Goal: Information Seeking & Learning: Learn about a topic

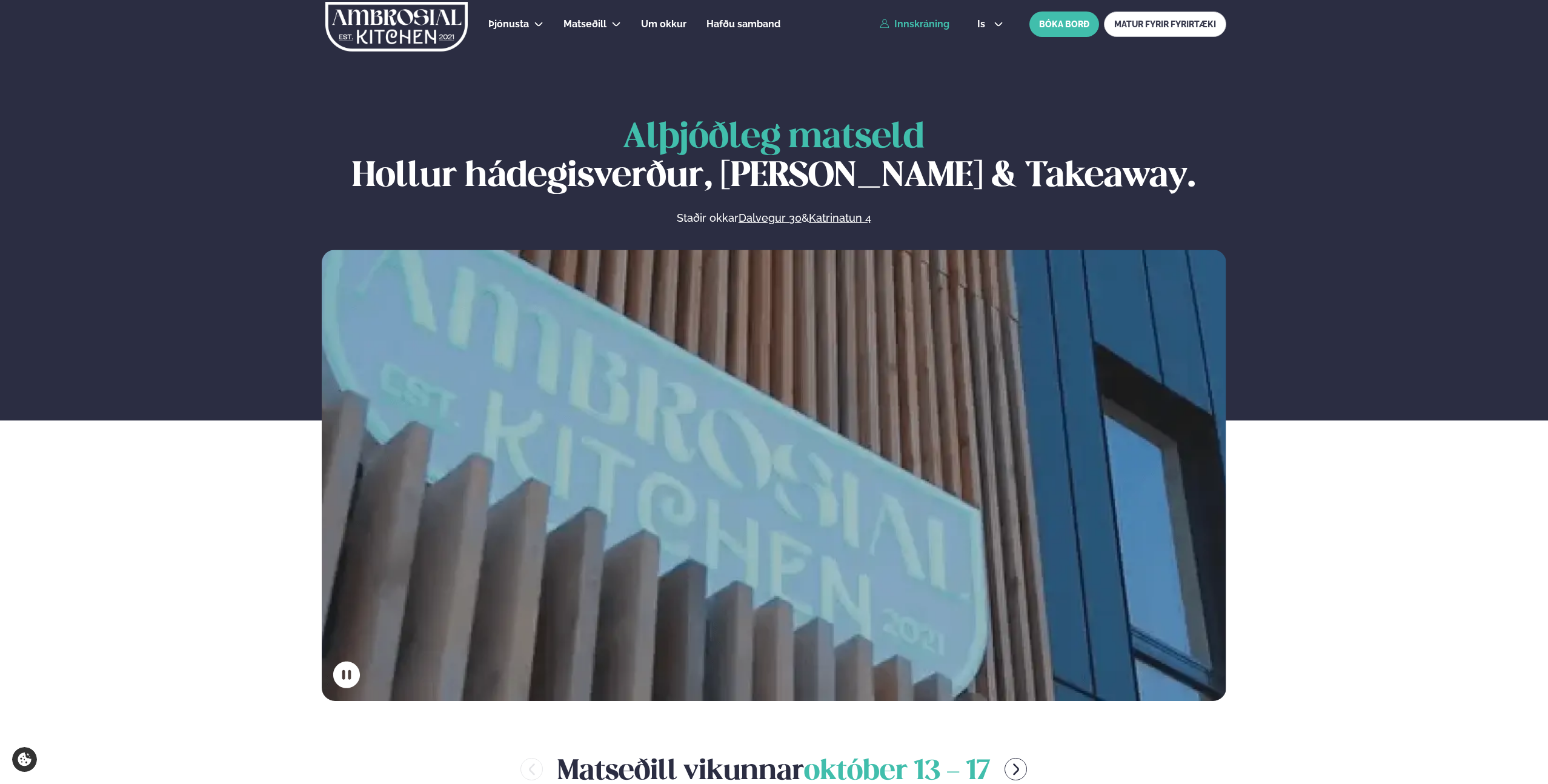
click at [902, 21] on link "Innskráning" at bounding box center [915, 24] width 70 height 11
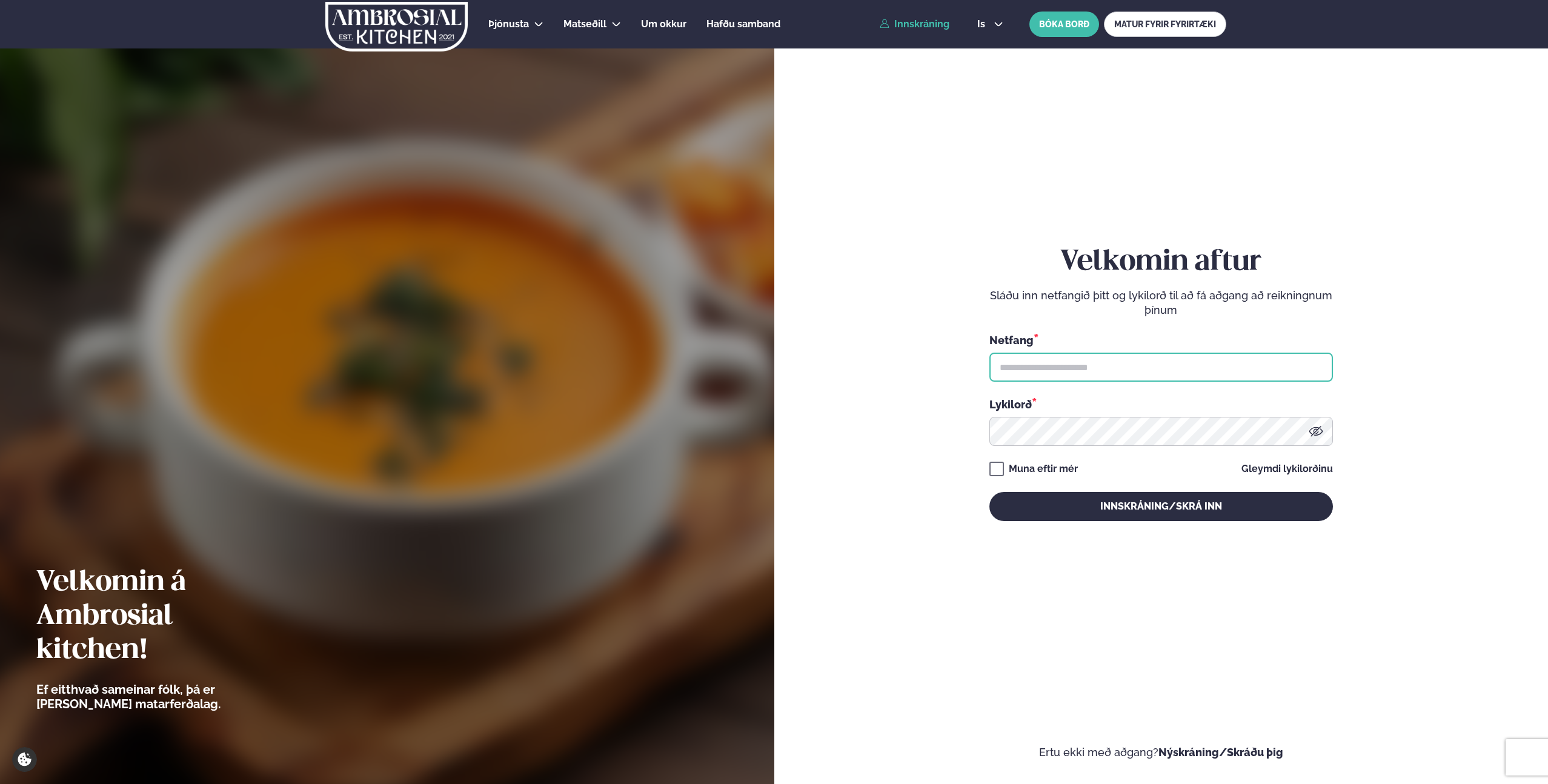
type input "**********"
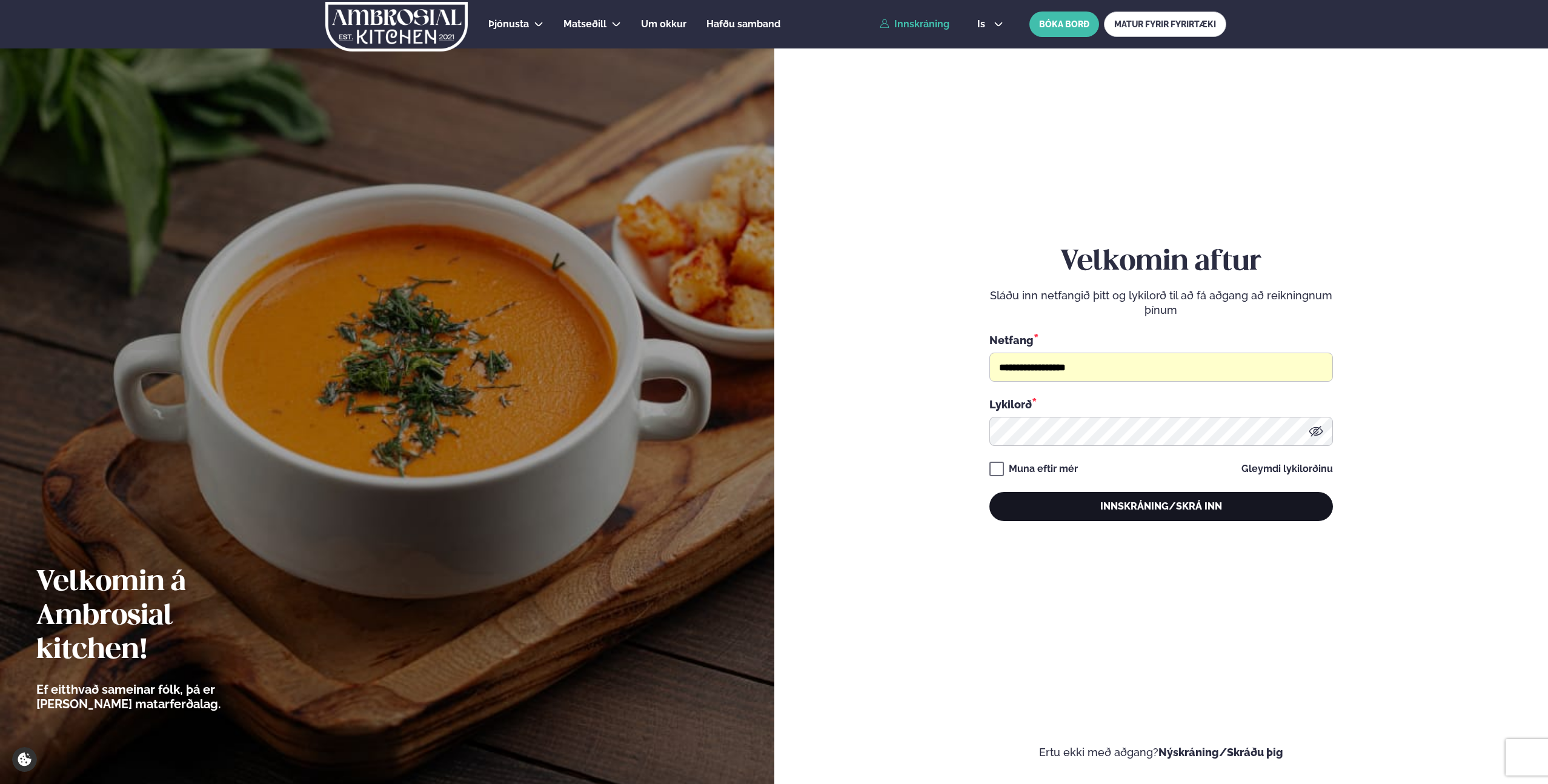
click at [1098, 498] on button "Innskráning/Skrá inn" at bounding box center [1161, 506] width 344 height 29
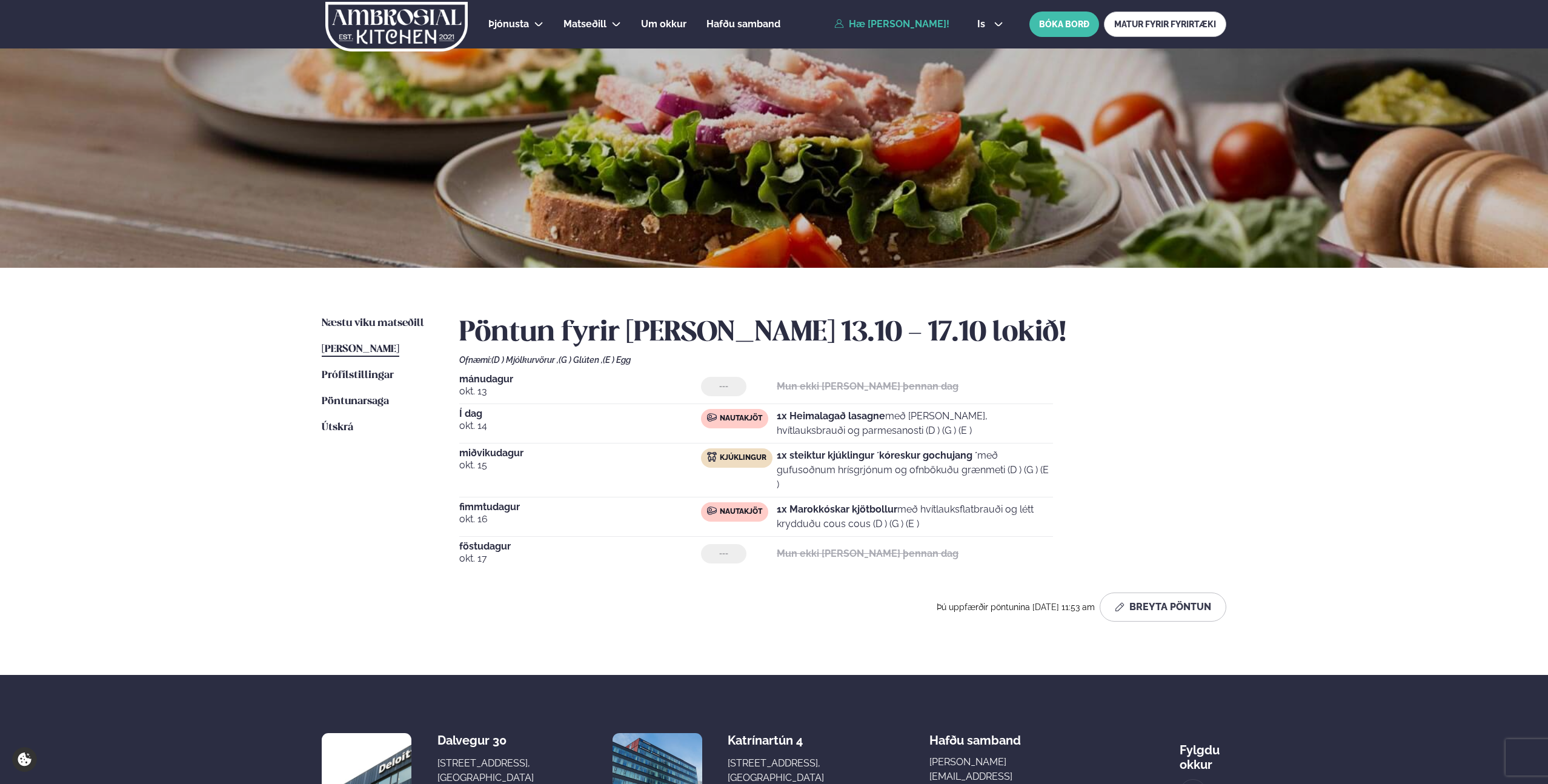
drag, startPoint x: 908, startPoint y: 427, endPoint x: 783, endPoint y: 417, distance: 125.4
click at [773, 418] on div "Nautakjöt 1x Heimalagað lasagne með basil pesto, hvítlauksbrauði og parmesanost…" at bounding box center [877, 423] width 352 height 29
click at [827, 418] on strong "1x Heimalagað lasagne" at bounding box center [831, 416] width 108 height 12
click at [170, 521] on div "Þjónusta Hádegismatur fyrir fyrirtæki Fyrirtækja veitingar Einkapartý Matseðill…" at bounding box center [774, 462] width 1548 height 925
click at [160, 522] on div "Þjónusta Hádegismatur fyrir fyrirtæki Fyrirtækja veitingar Einkapartý Matseðill…" at bounding box center [774, 462] width 1548 height 925
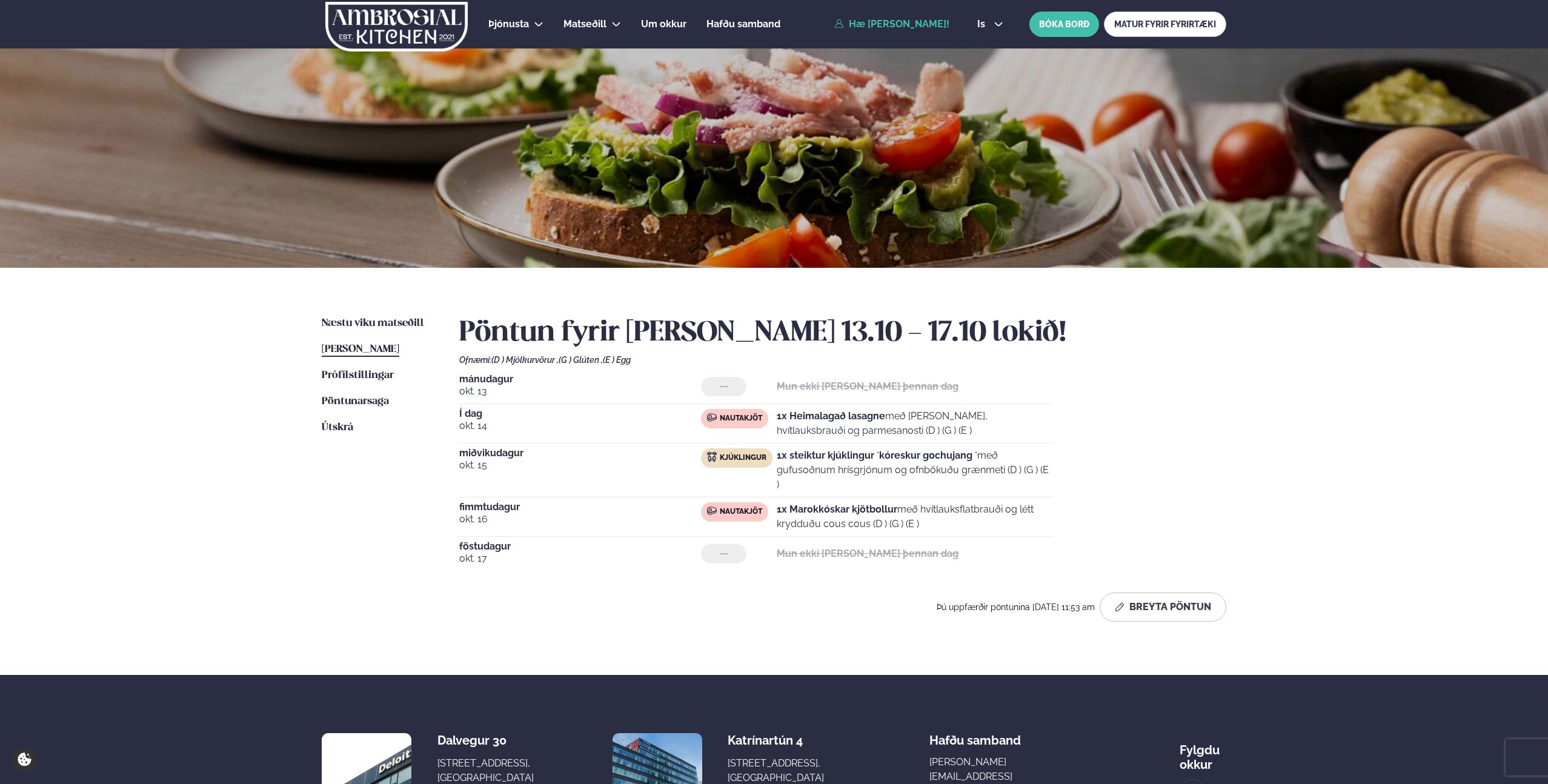
click at [159, 475] on div "Þjónusta Hádegismatur fyrir fyrirtæki Fyrirtækja veitingar Einkapartý Matseðill…" at bounding box center [774, 462] width 1548 height 925
click at [142, 477] on div "Þjónusta Hádegismatur fyrir fyrirtæki Fyrirtækja veitingar Einkapartý Matseðill…" at bounding box center [774, 462] width 1548 height 925
click at [395, 324] on span "Næstu viku matseðill" at bounding box center [373, 323] width 102 height 10
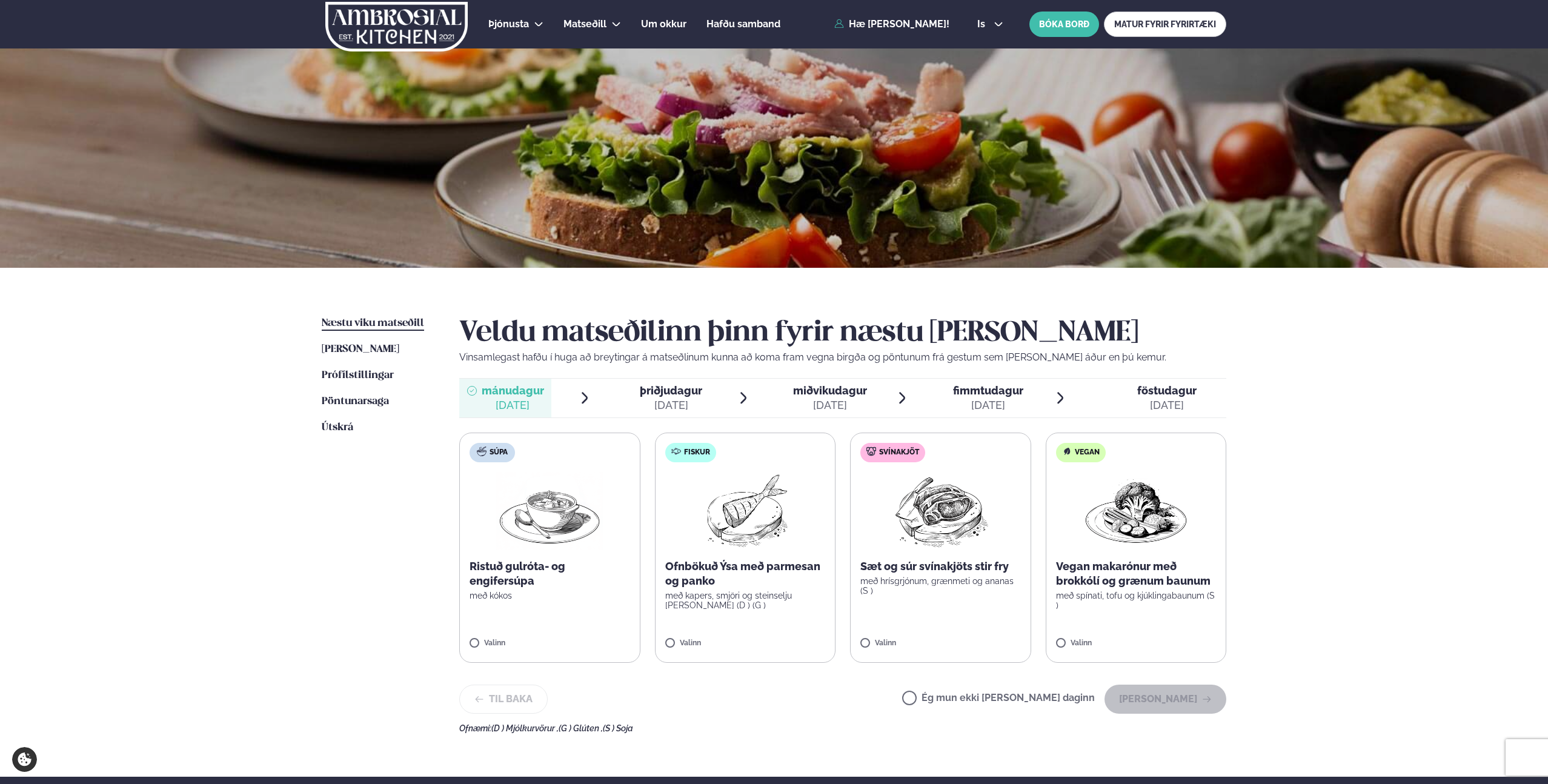
click at [329, 605] on ul "Næstu viku matseðill Næsta vika Þessa viku matseðill Þessa viku Prófílstillinga…" at bounding box center [378, 525] width 113 height 417
click at [663, 394] on span "þriðjudagur" at bounding box center [671, 390] width 62 height 13
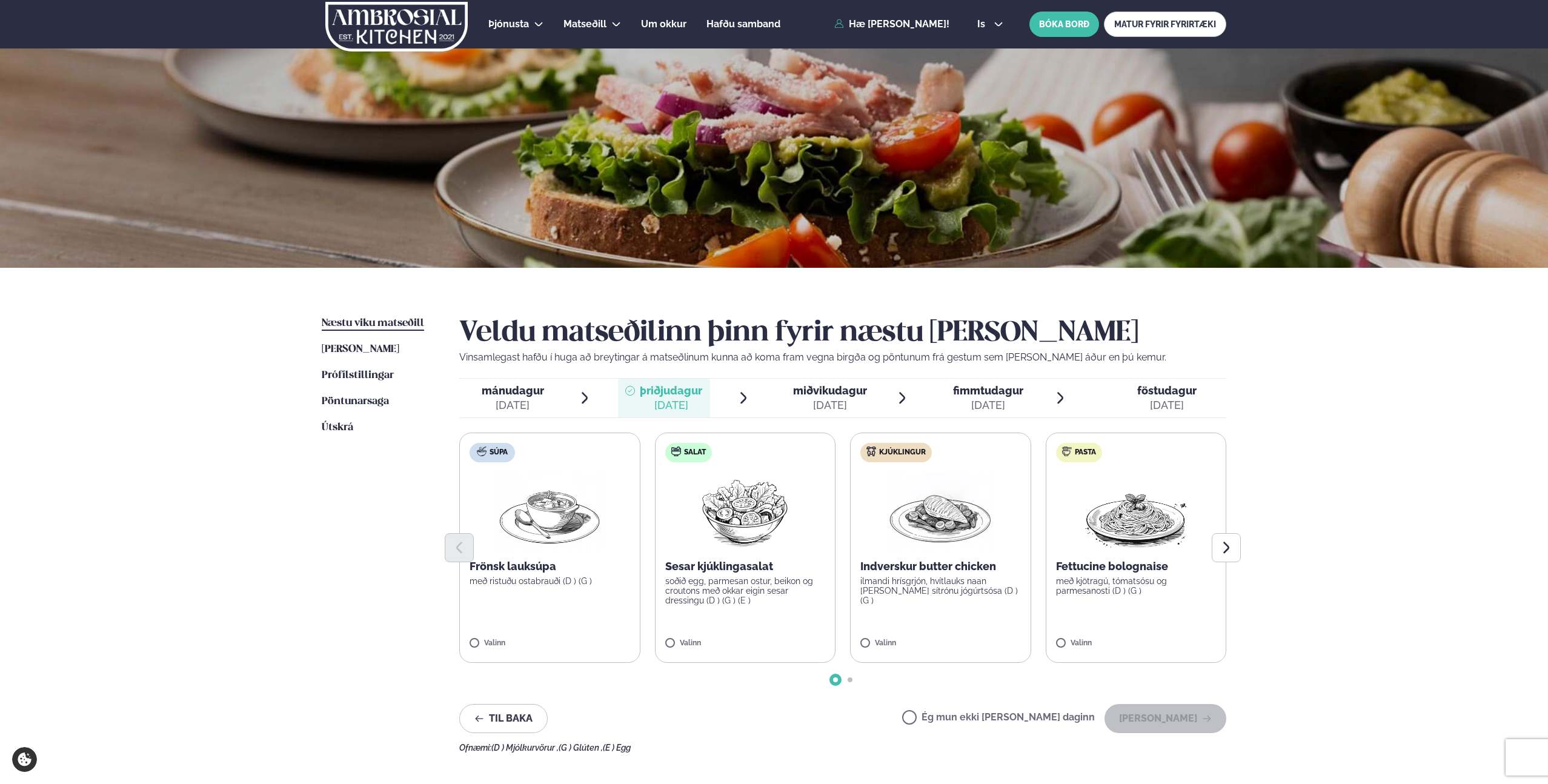
click at [843, 402] on div "[DATE]" at bounding box center [830, 405] width 74 height 14
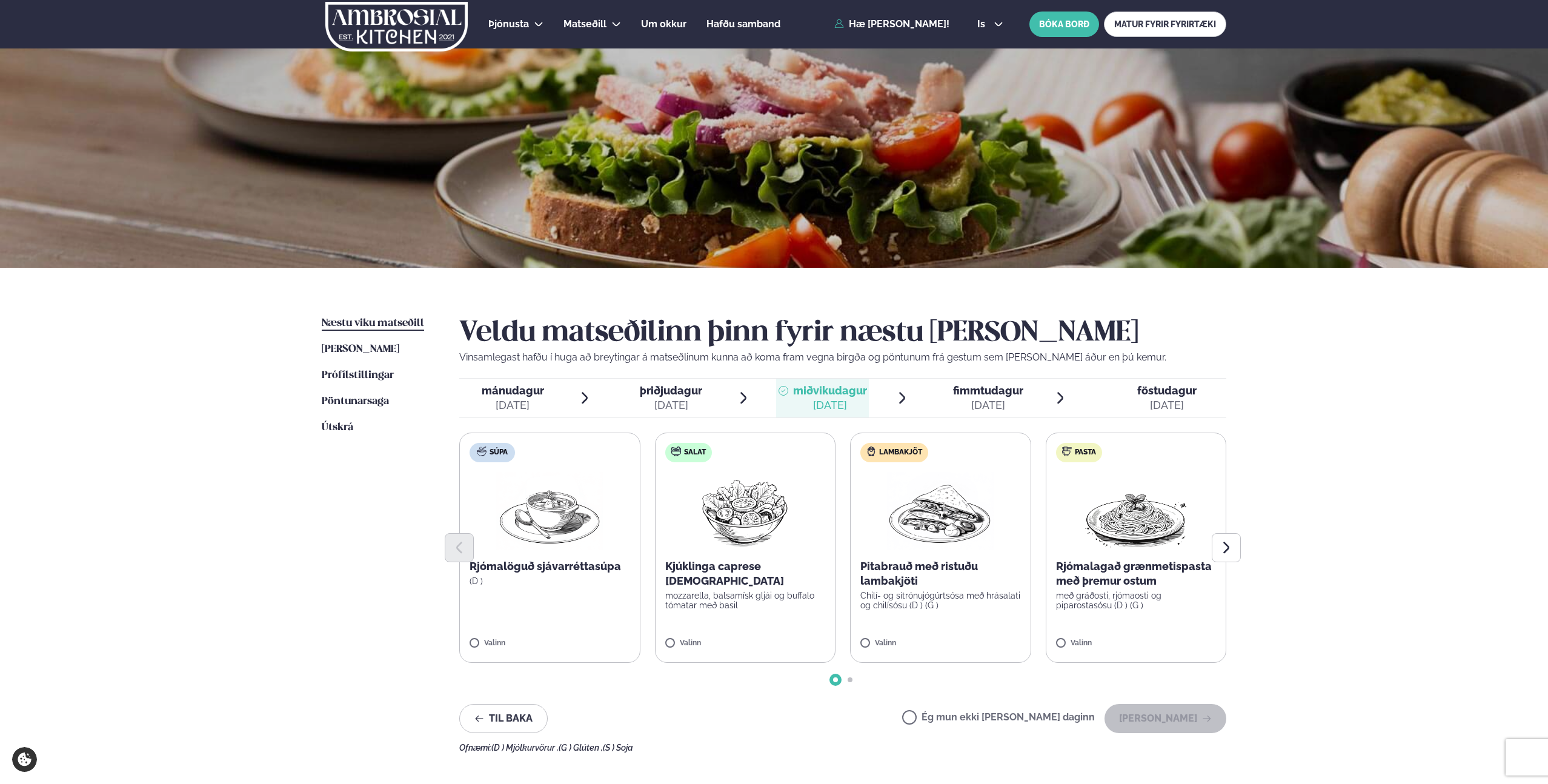
click at [978, 399] on div "[DATE]" at bounding box center [988, 405] width 70 height 14
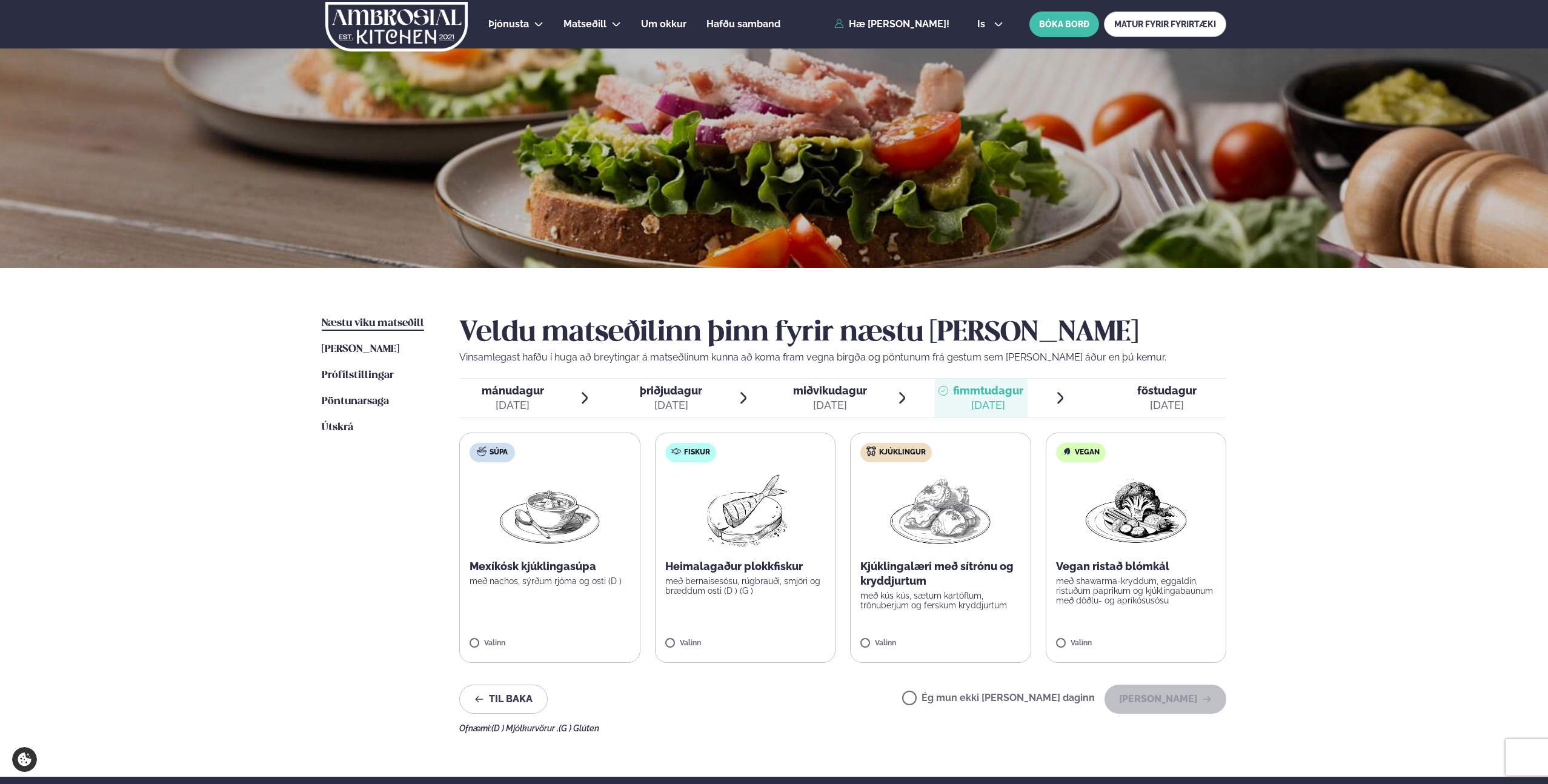
click at [1162, 407] on div "[DATE]" at bounding box center [1167, 405] width 60 height 14
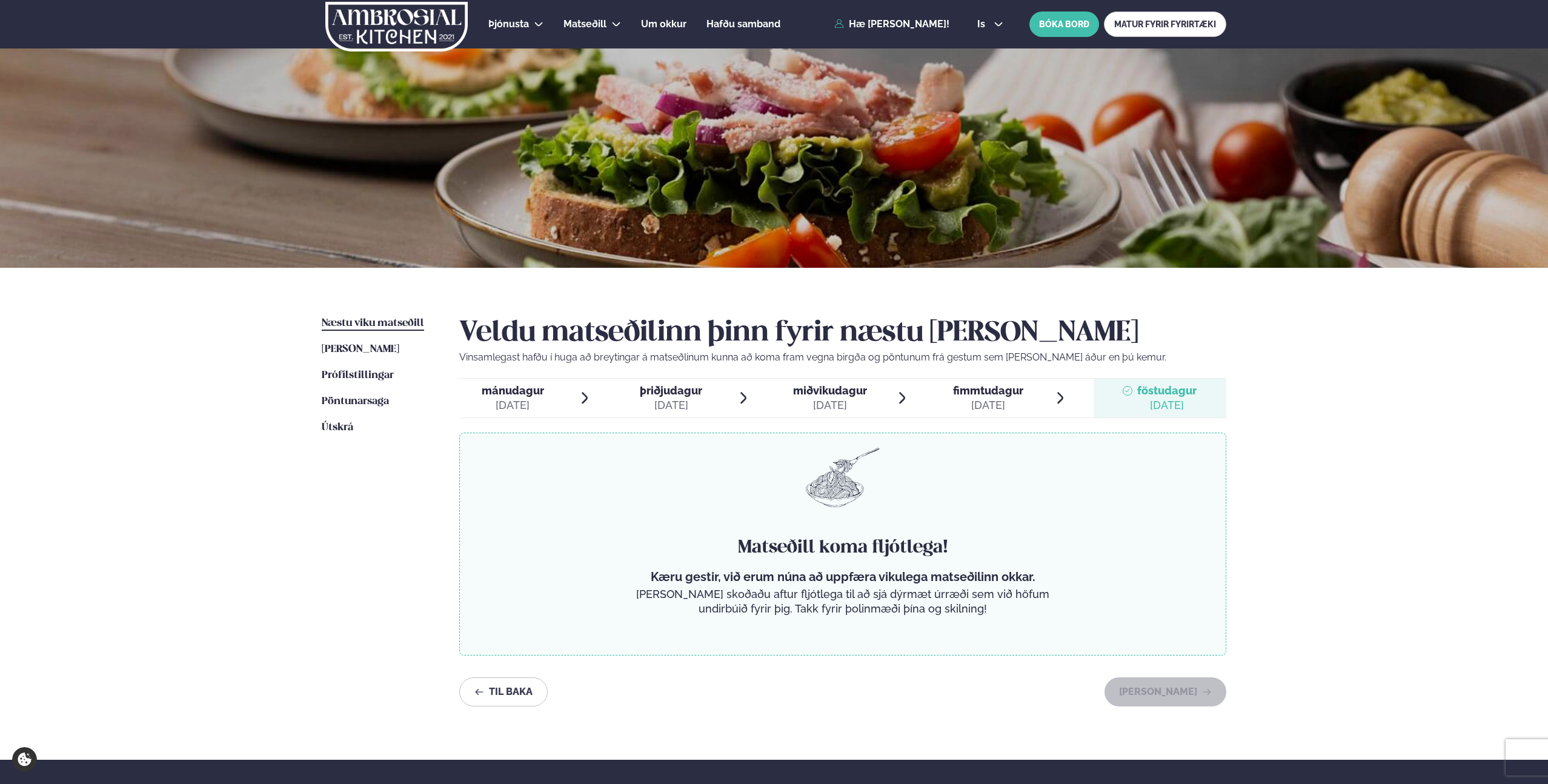
click at [1006, 407] on div "[DATE]" at bounding box center [988, 405] width 70 height 14
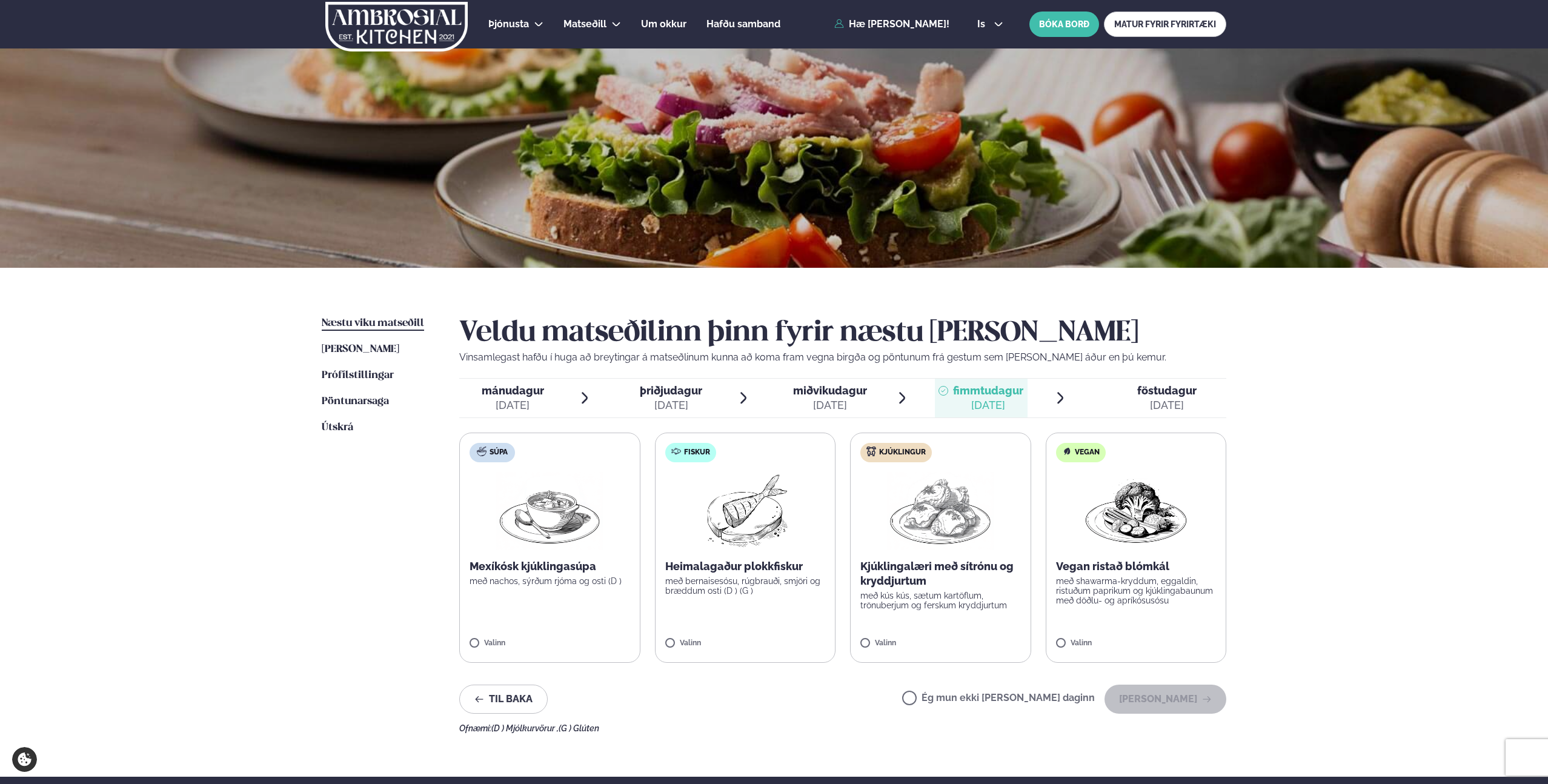
click at [328, 519] on ul "Næstu viku matseðill Næsta vika Þessa viku matseðill Þessa viku Prófílstillinga…" at bounding box center [378, 525] width 113 height 417
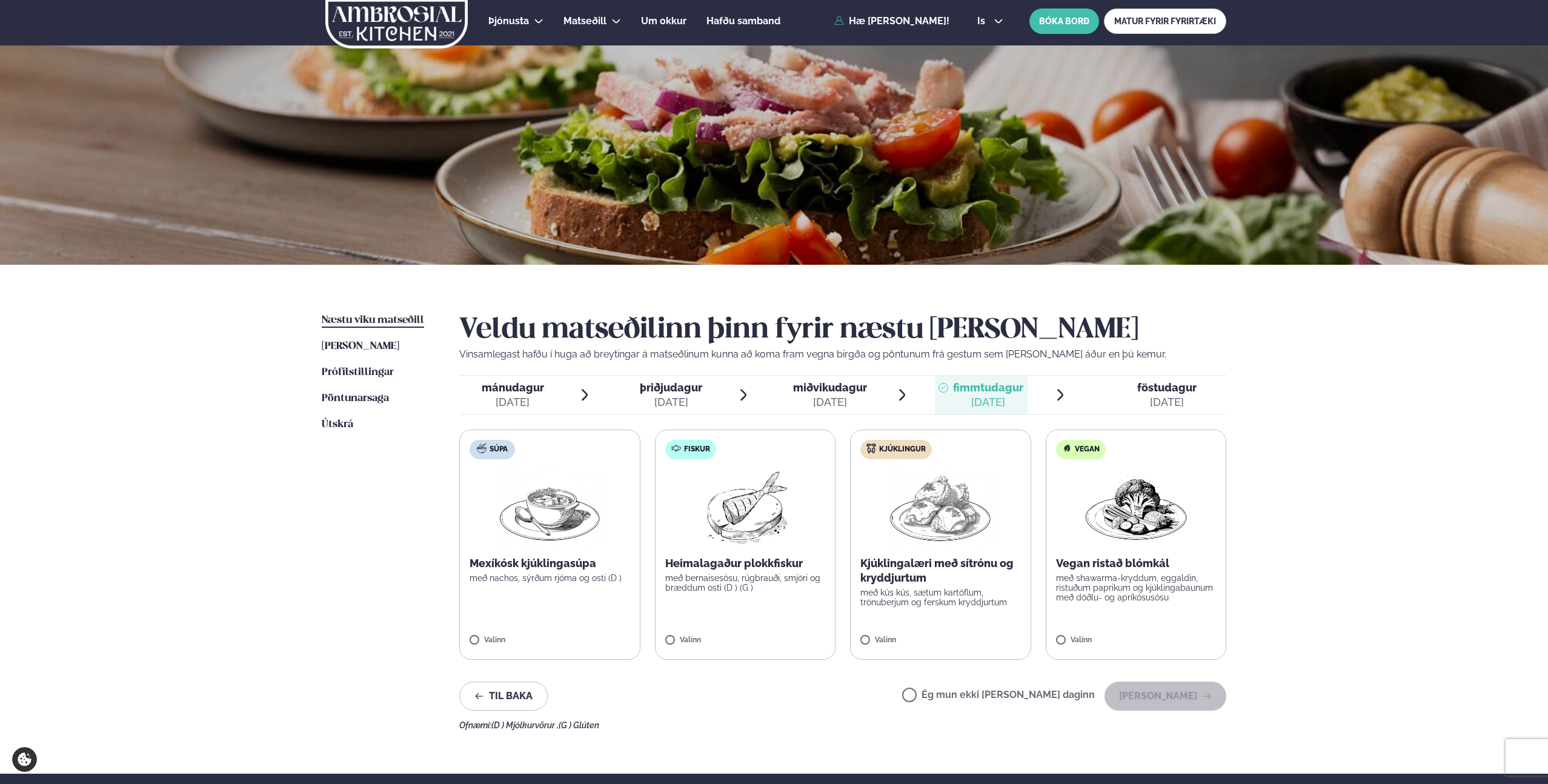
scroll to position [5, 0]
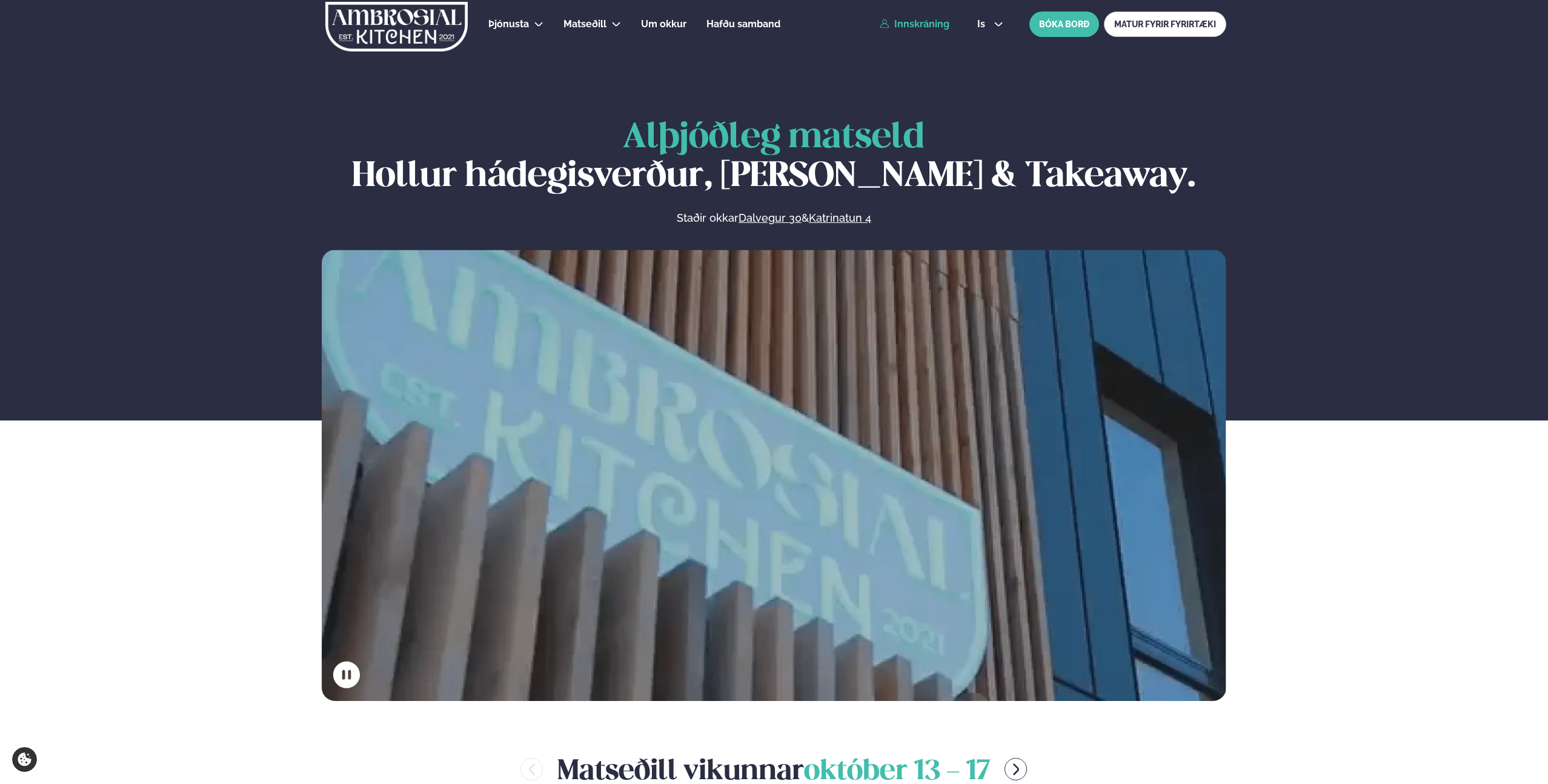
click at [939, 27] on link "Innskráning" at bounding box center [915, 24] width 70 height 11
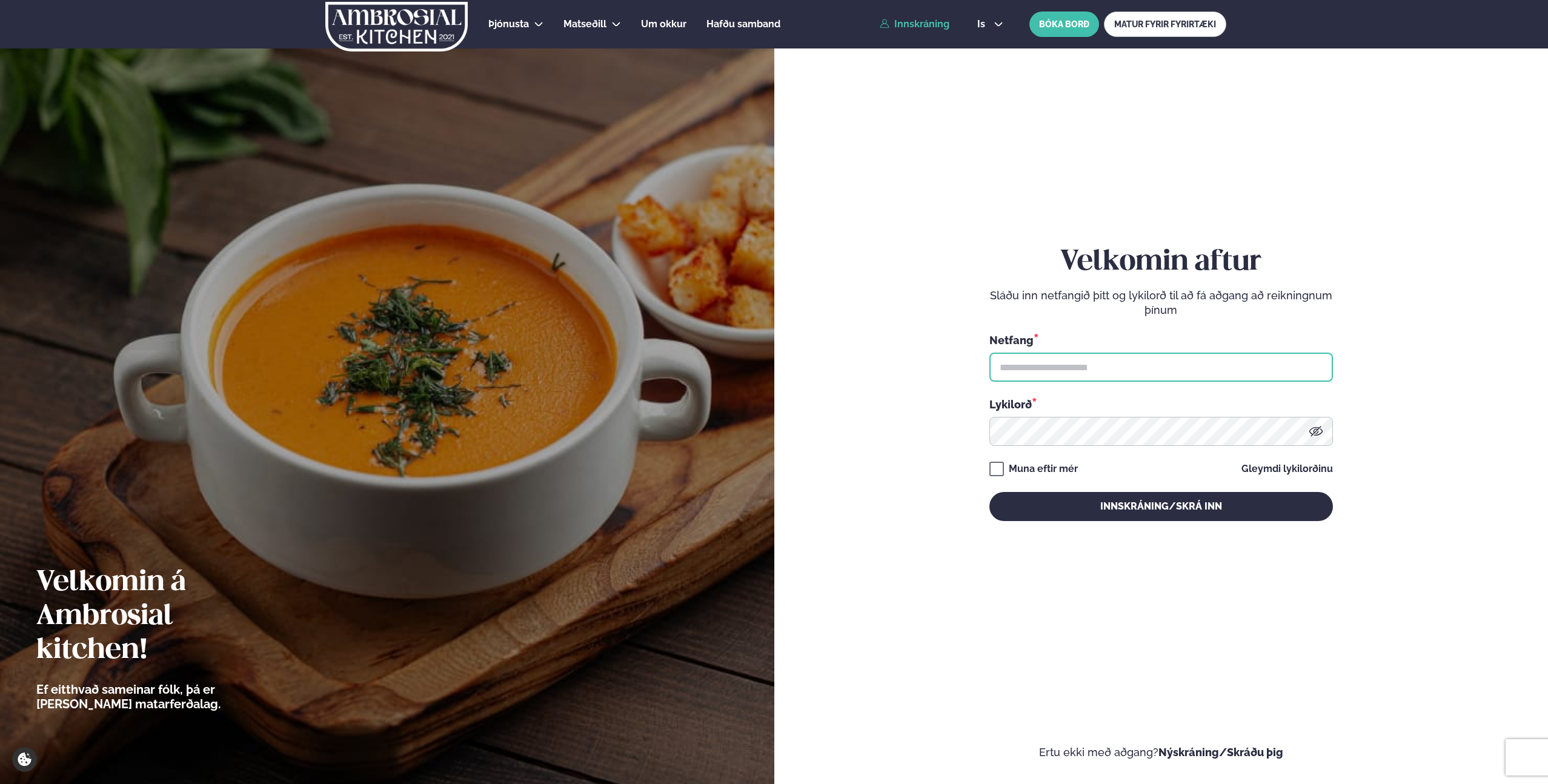
type input "**********"
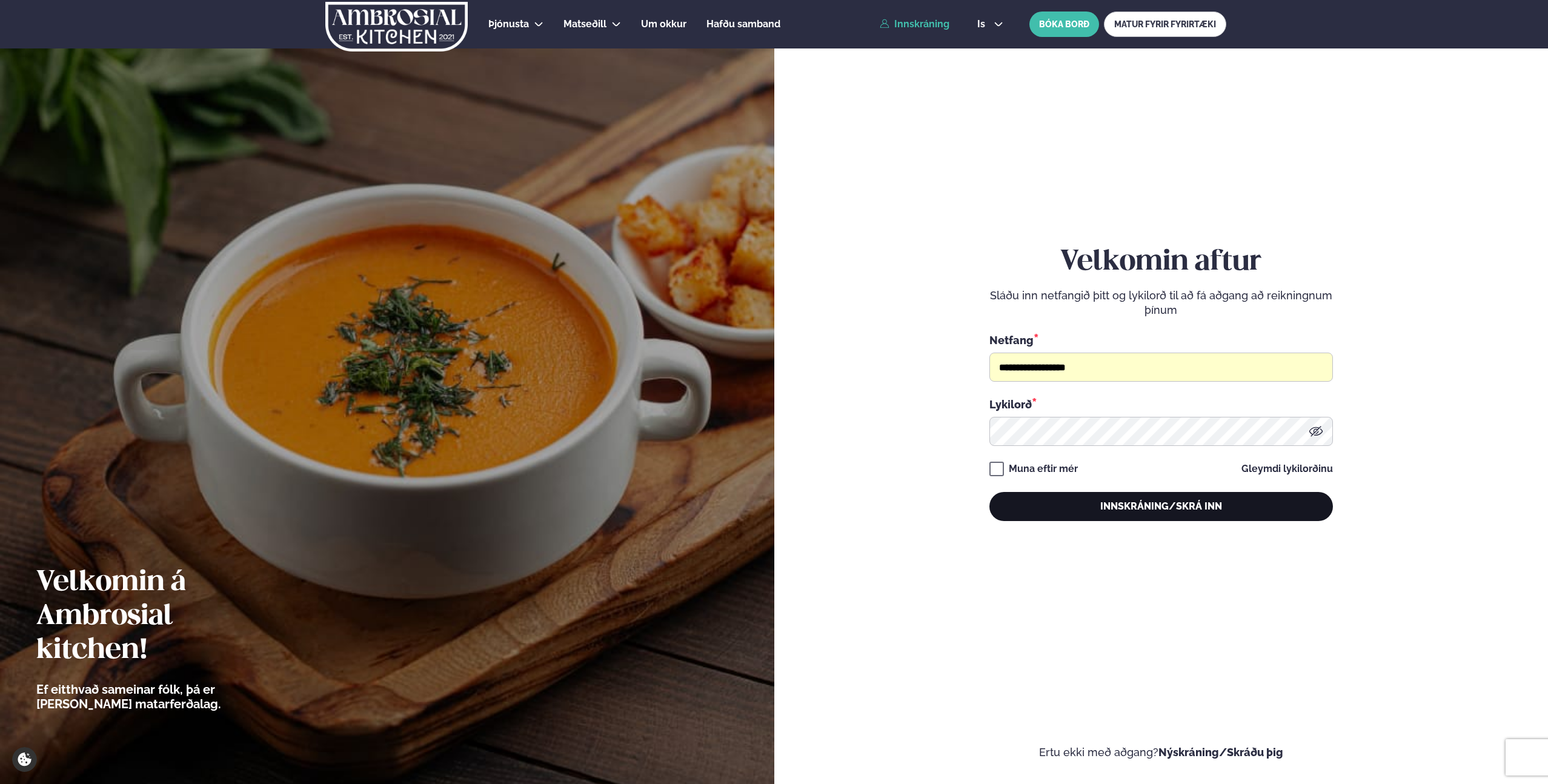
click at [1053, 503] on button "Innskráning/Skrá inn" at bounding box center [1161, 506] width 344 height 29
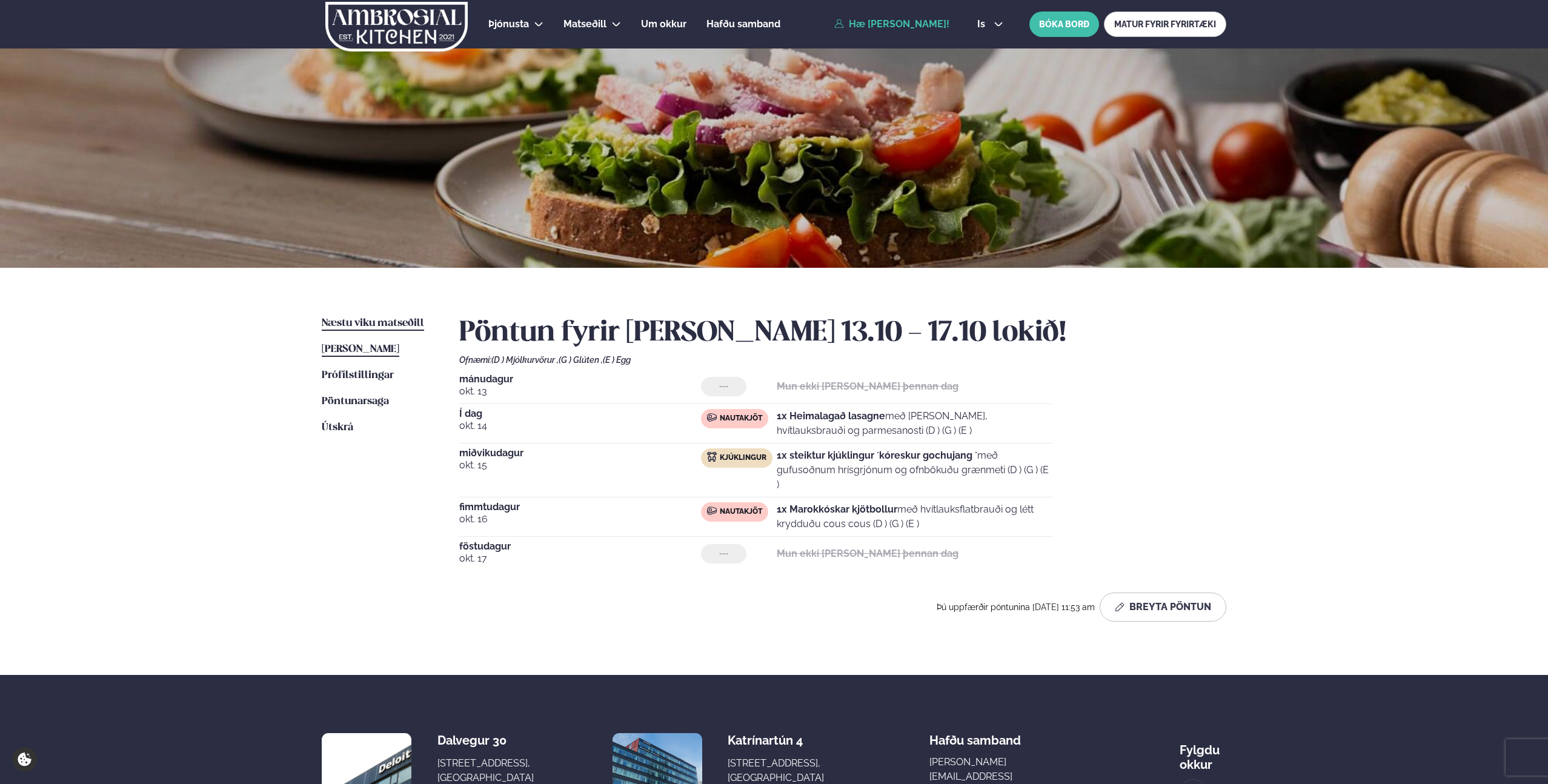
click at [393, 325] on span "Næstu viku matseðill" at bounding box center [373, 323] width 102 height 10
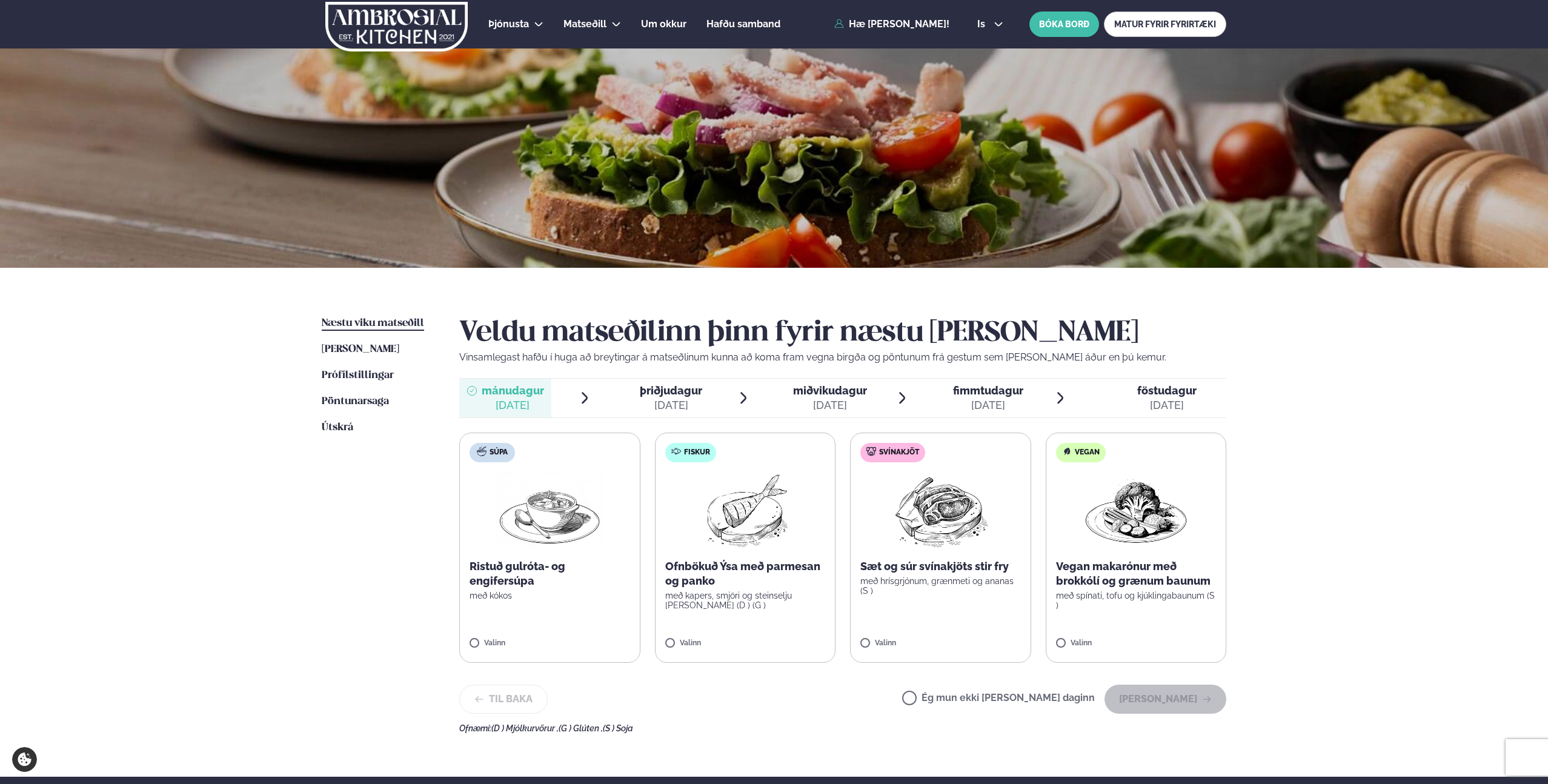
click at [1153, 412] on div "[DATE]" at bounding box center [1167, 405] width 60 height 14
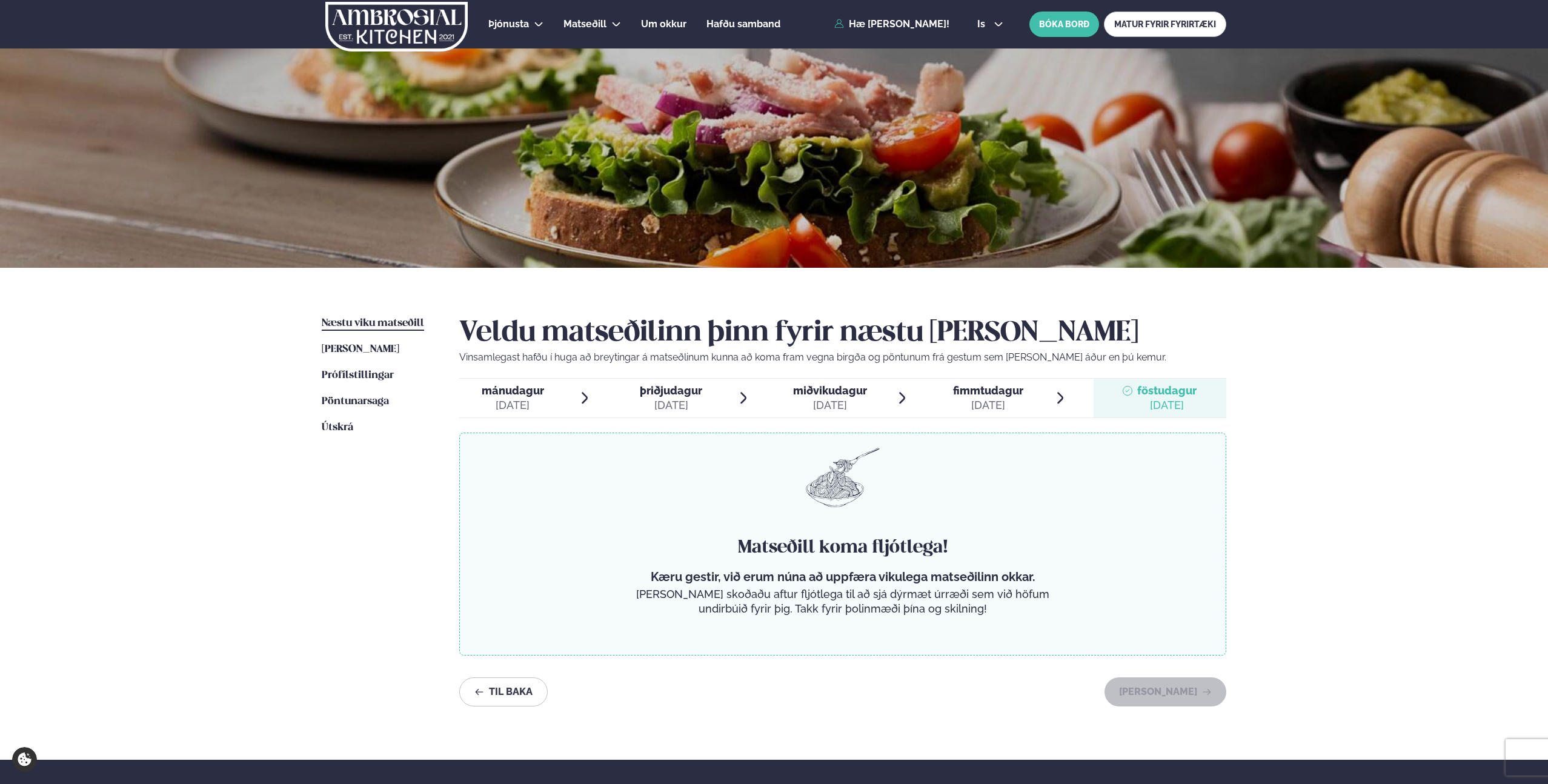
click at [307, 541] on div "Næstu [PERSON_NAME] matseðill Næsta vika [PERSON_NAME] matseðill [PERSON_NAME] …" at bounding box center [774, 513] width 978 height 492
click at [1035, 425] on div "Veldu matseðilinn þinn fyrir næstu [PERSON_NAME] Vinsamlegast hafðu í huga að b…" at bounding box center [843, 511] width 767 height 390
click at [1031, 409] on li "fimmtudagur fim. [DATE]" at bounding box center [1001, 398] width 132 height 39
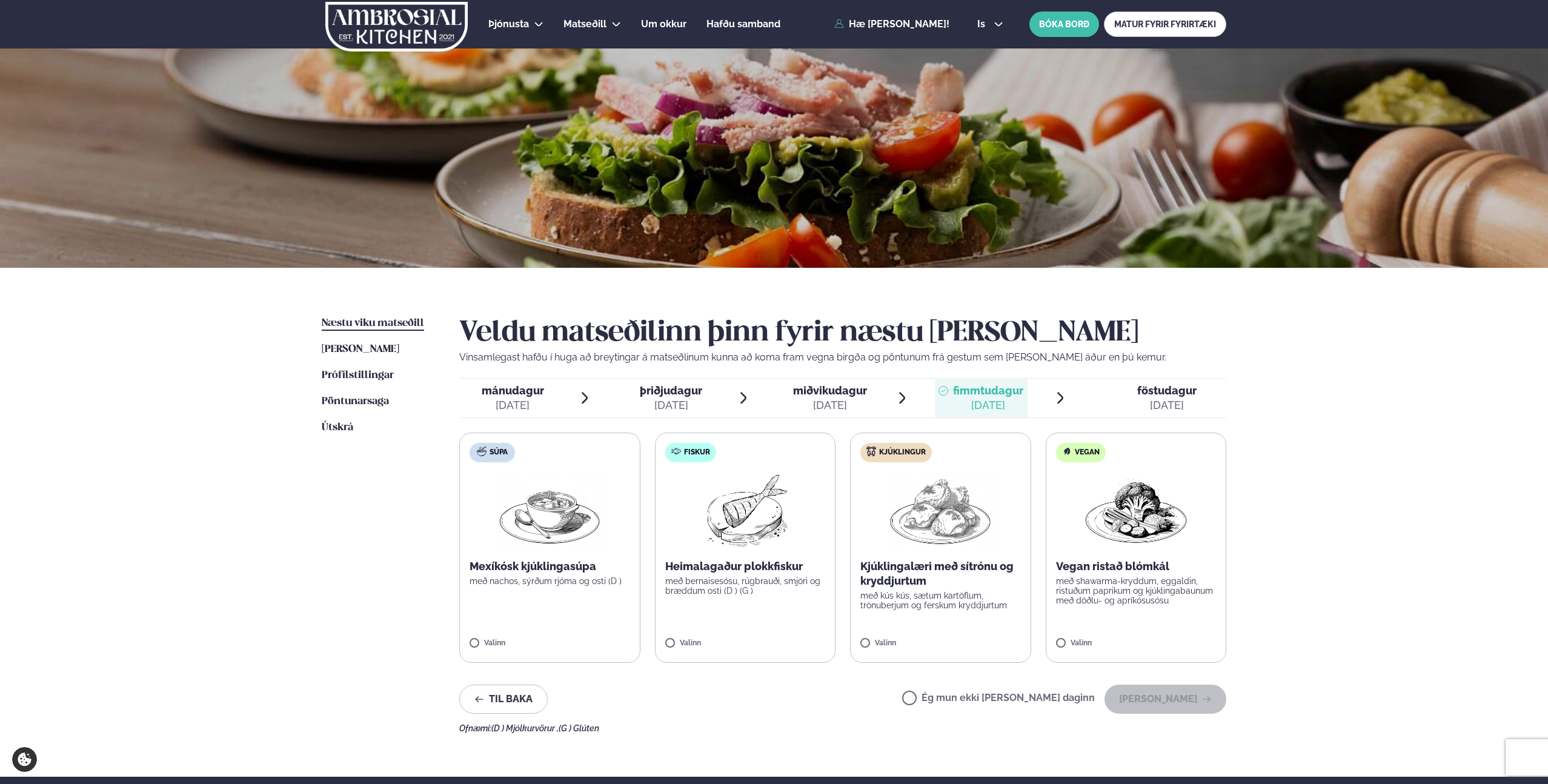
click at [303, 599] on div "Næstu [PERSON_NAME] matseðill Næsta vika [PERSON_NAME] matseðill [PERSON_NAME] …" at bounding box center [774, 522] width 978 height 509
click at [178, 439] on div "Þjónusta Hádegismatur fyrir fyrirtæki Fyrirtækja veitingar Einkapartý Matseðill…" at bounding box center [774, 513] width 1548 height 1027
click at [141, 576] on div "Þjónusta Hádegismatur fyrir fyrirtæki Fyrirtækja veitingar Einkapartý Matseðill…" at bounding box center [774, 513] width 1548 height 1027
